Goal: Transaction & Acquisition: Purchase product/service

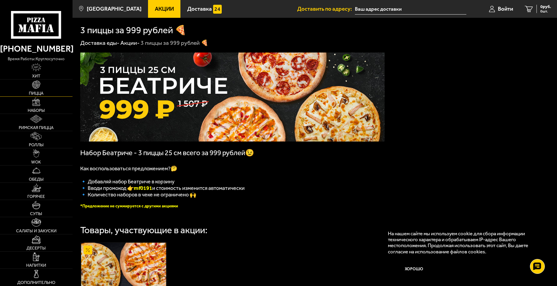
click at [38, 91] on span "Пицца" at bounding box center [36, 93] width 15 height 4
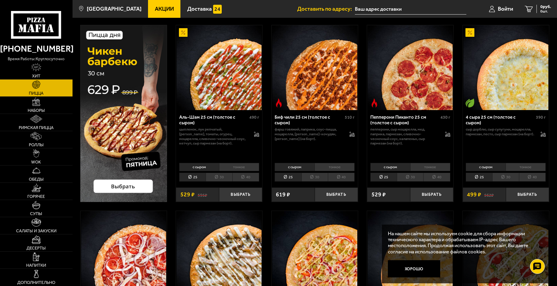
scroll to position [59, 0]
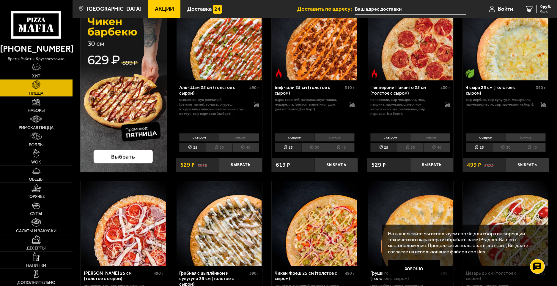
drag, startPoint x: 261, startPoint y: 109, endPoint x: 479, endPoint y: 104, distance: 217.3
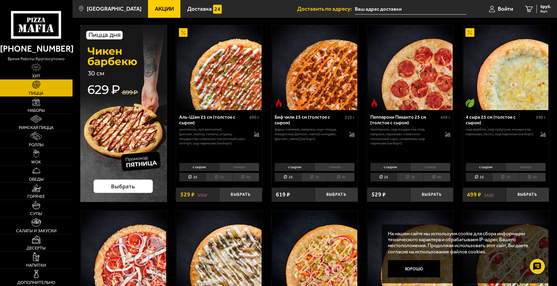
click at [510, 86] on img at bounding box center [505, 67] width 85 height 85
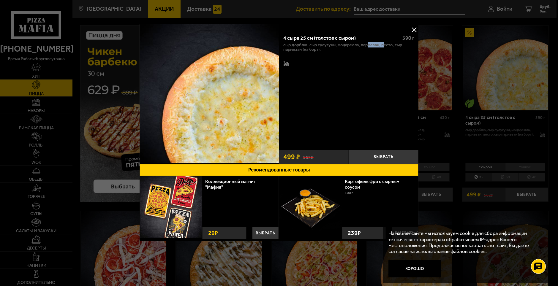
drag, startPoint x: 370, startPoint y: 45, endPoint x: 385, endPoint y: 51, distance: 16.1
click at [384, 48] on p "сыр дорблю, сыр сулугуни, моцарелла, пармезан, песто, сыр пармезан (на борт)." at bounding box center [348, 47] width 131 height 9
click at [373, 65] on div "сыр дорблю, сыр сулугуни, моцарелла, пармезан, песто, сыр пармезан (на борт)." at bounding box center [348, 55] width 131 height 24
drag, startPoint x: 387, startPoint y: 45, endPoint x: 391, endPoint y: 45, distance: 4.5
click at [391, 45] on p "сыр дорблю, сыр сулугуни, моцарелла, пармезан, песто, сыр пармезан (на борт)." at bounding box center [348, 47] width 131 height 9
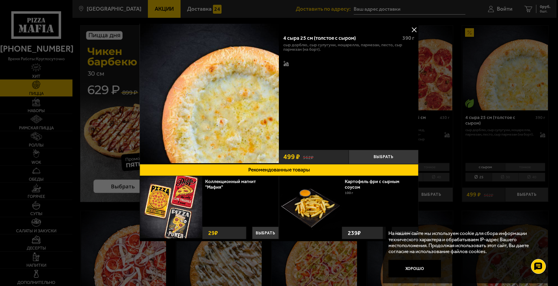
click at [381, 79] on div "4 сыра 25 см (толстое с сыром) 390 г сыр дорблю, сыр сулугуни, моцарелла, парме…" at bounding box center [349, 88] width 140 height 117
click at [415, 28] on button at bounding box center [414, 29] width 9 height 9
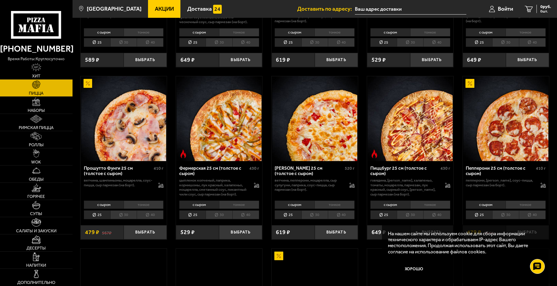
scroll to position [357, 0]
